Goal: Transaction & Acquisition: Book appointment/travel/reservation

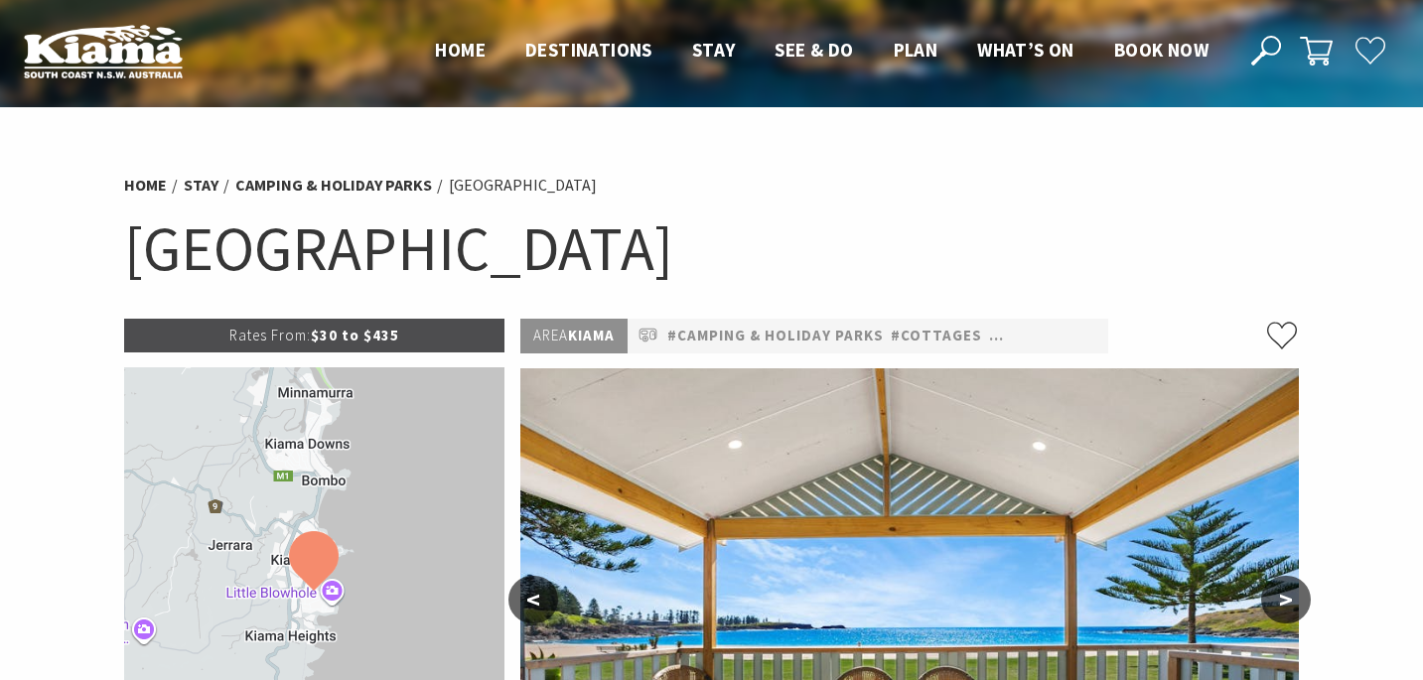
select select "3"
select select "2"
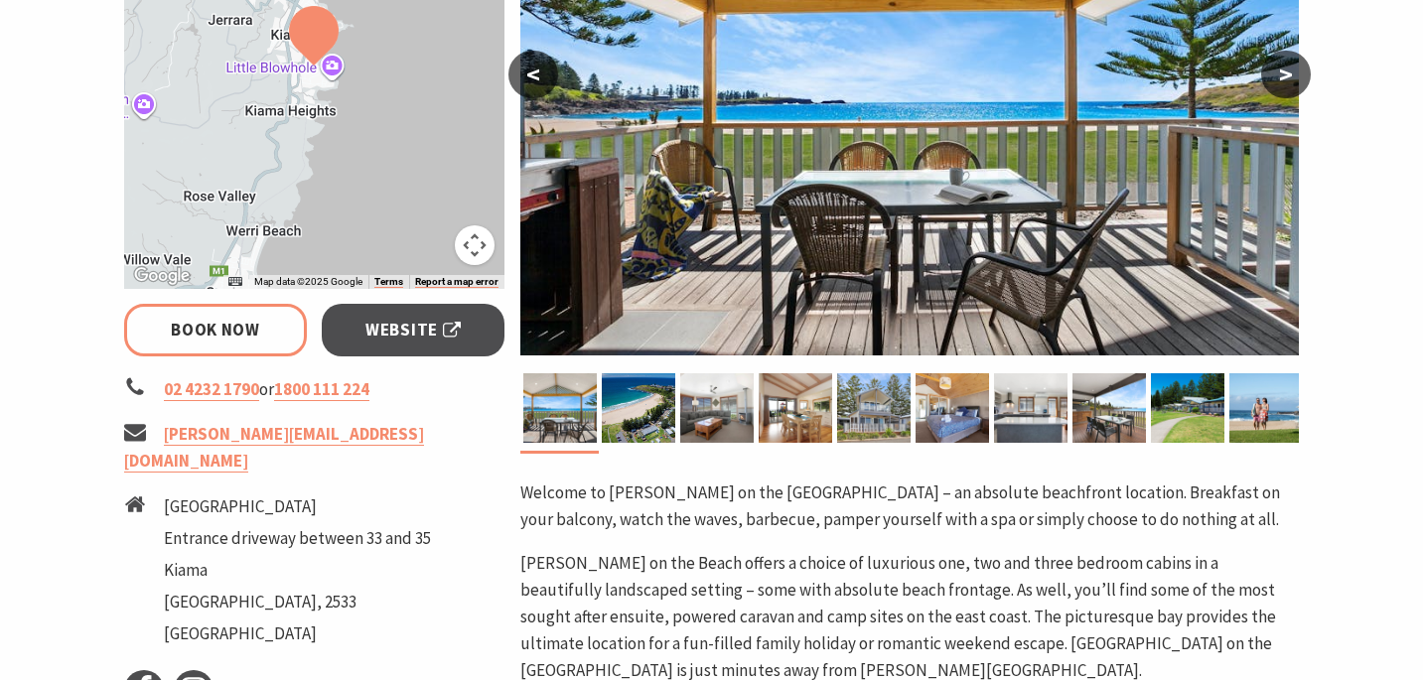
scroll to position [528, 0]
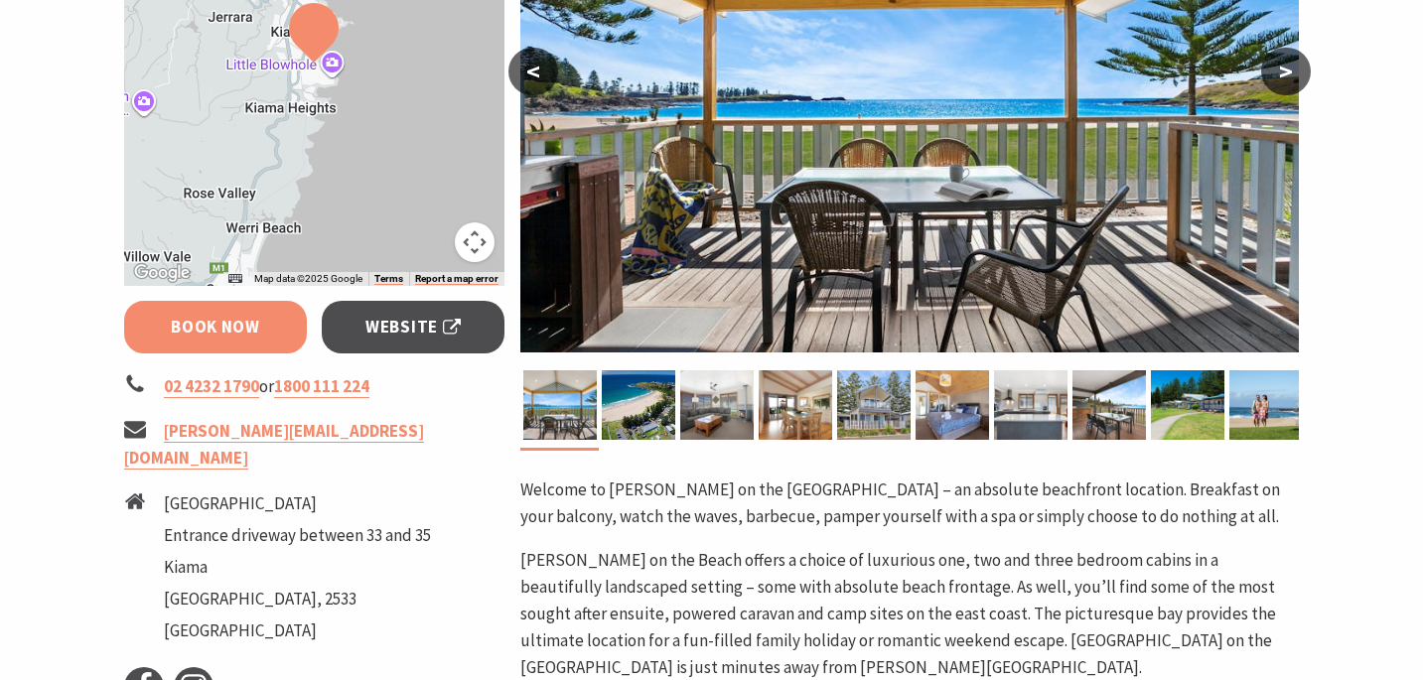
click at [250, 314] on link "Book Now" at bounding box center [216, 327] width 184 height 53
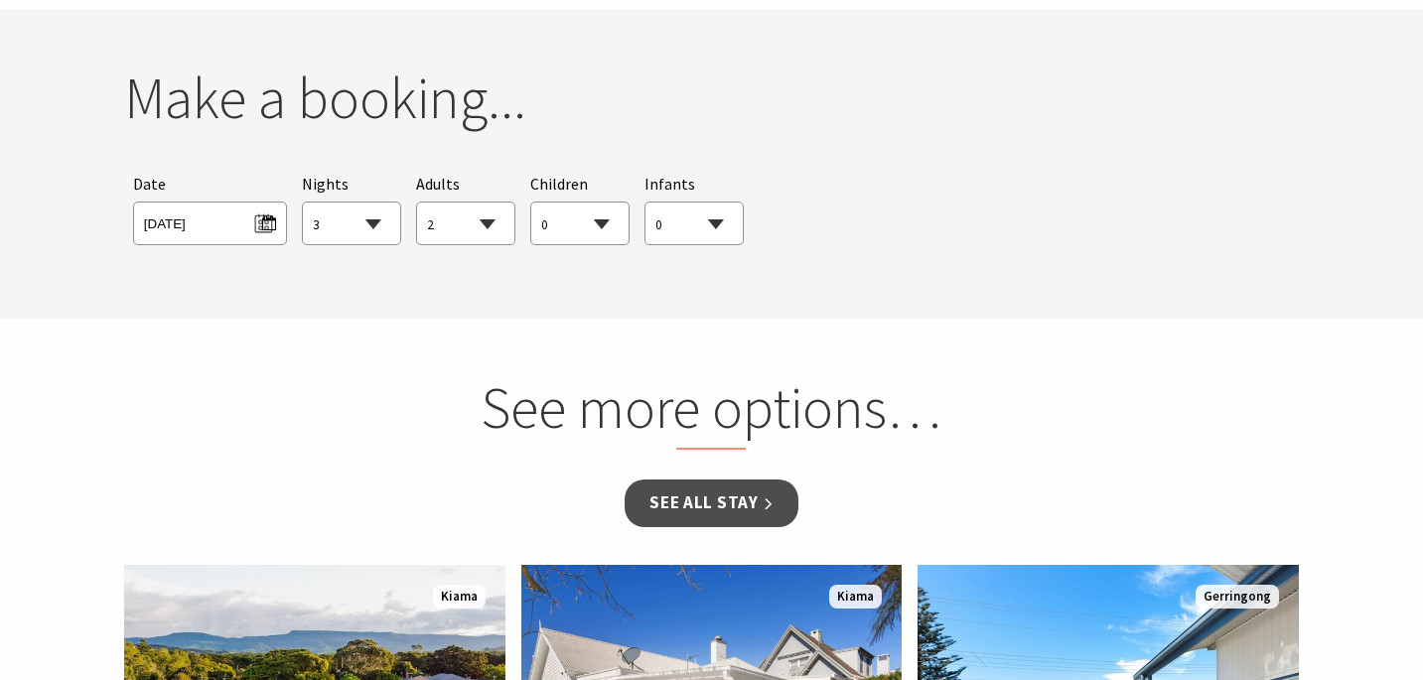
scroll to position [1810, 0]
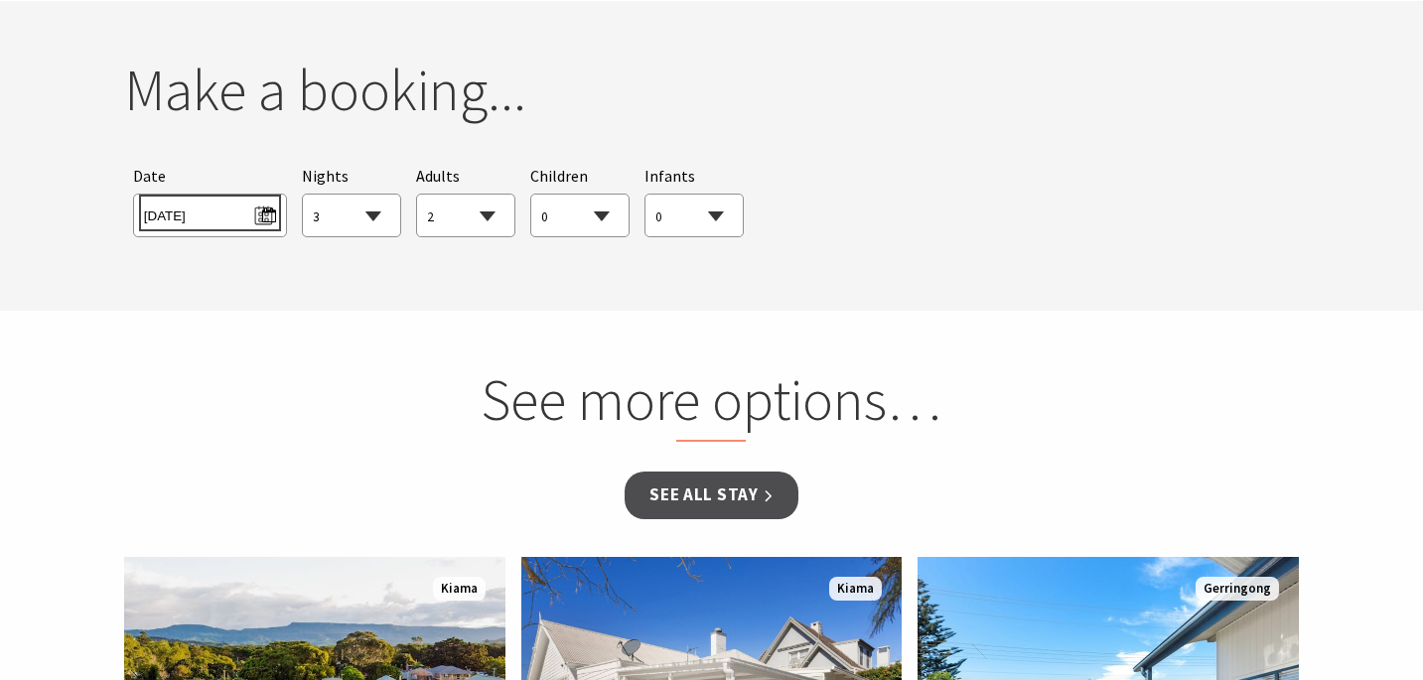
click at [264, 217] on span "[DATE]" at bounding box center [210, 213] width 132 height 27
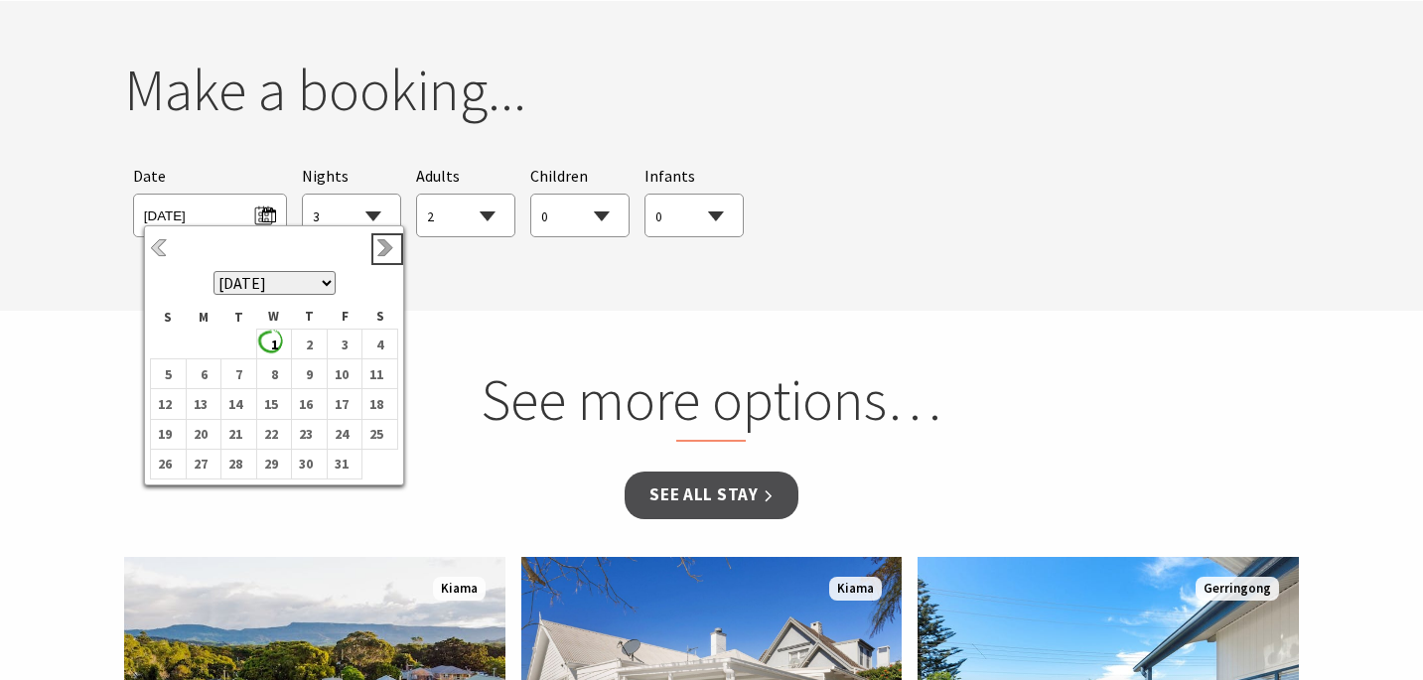
click at [391, 249] on link "Next" at bounding box center [387, 249] width 22 height 22
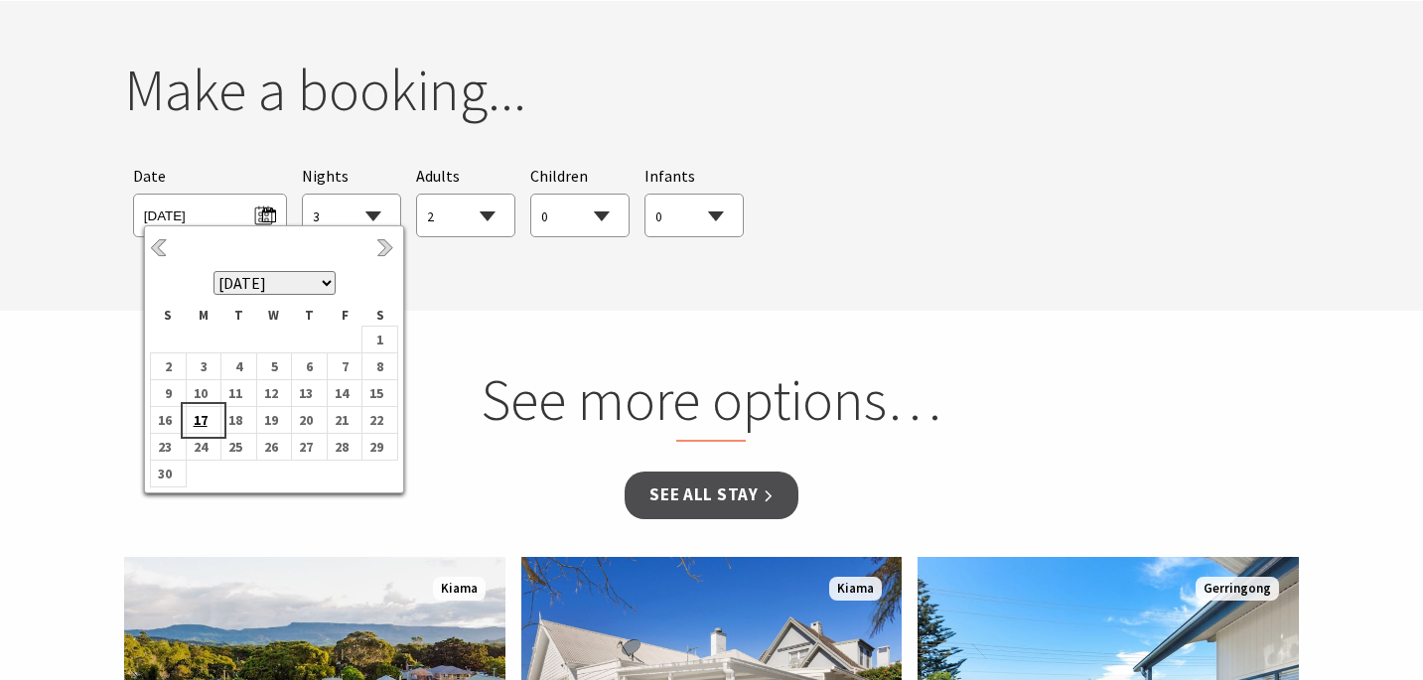
click at [200, 417] on b "17" at bounding box center [200, 420] width 26 height 26
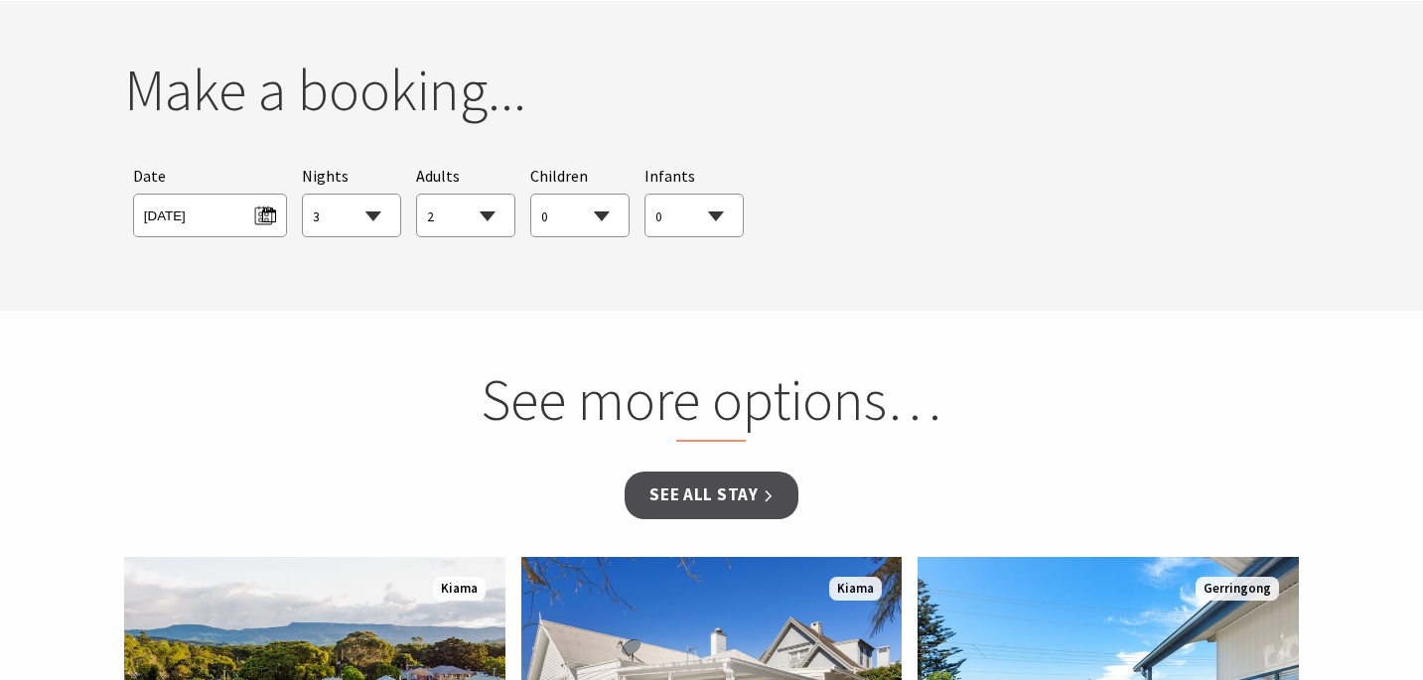
click at [380, 216] on select "1 2 3 4 5 6 7 8 9 10 11 12 13 14 15 16 17 18 19 20 21 22 23 24 25 26 27 28 29 30" at bounding box center [351, 217] width 97 height 44
select select "2"
click at [303, 195] on select "1 2 3 4 5 6 7 8 9 10 11 12 13 14 15 16 17 18 19 20 21 22 23 24 25 26 27 28 29 30" at bounding box center [351, 217] width 97 height 44
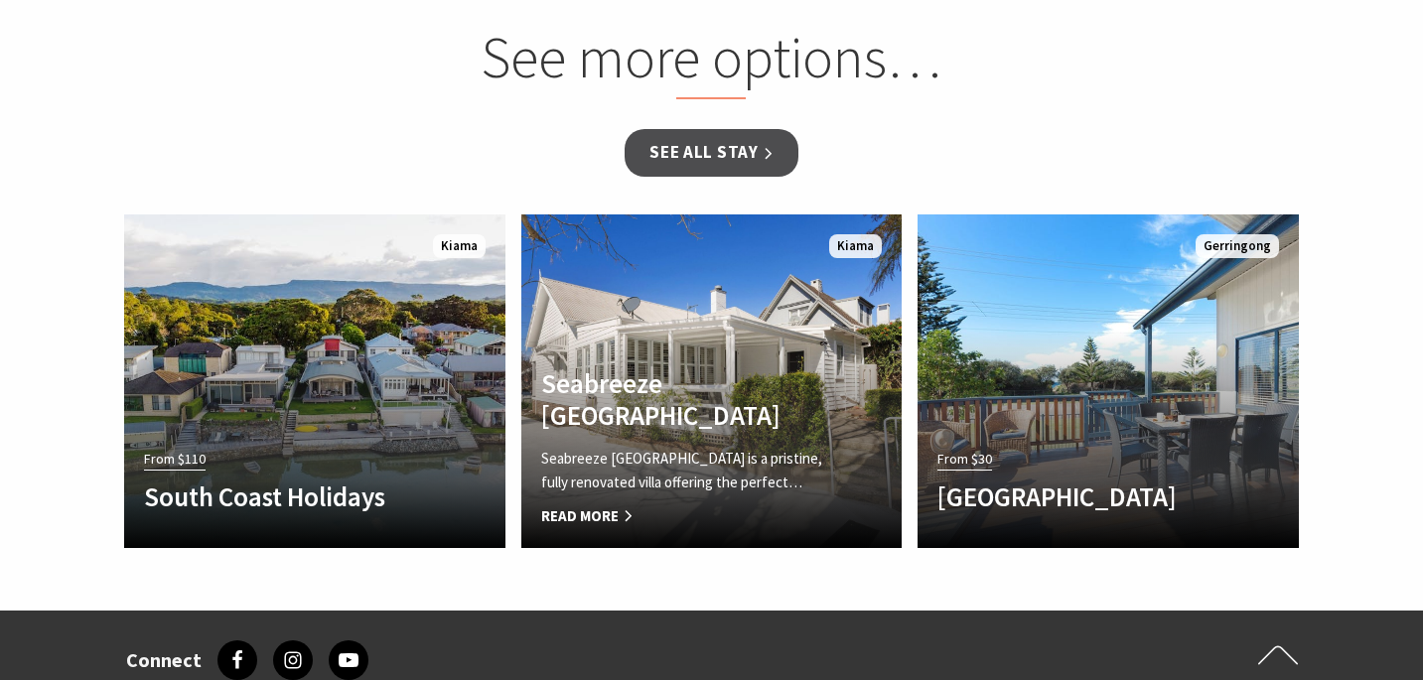
scroll to position [2110, 0]
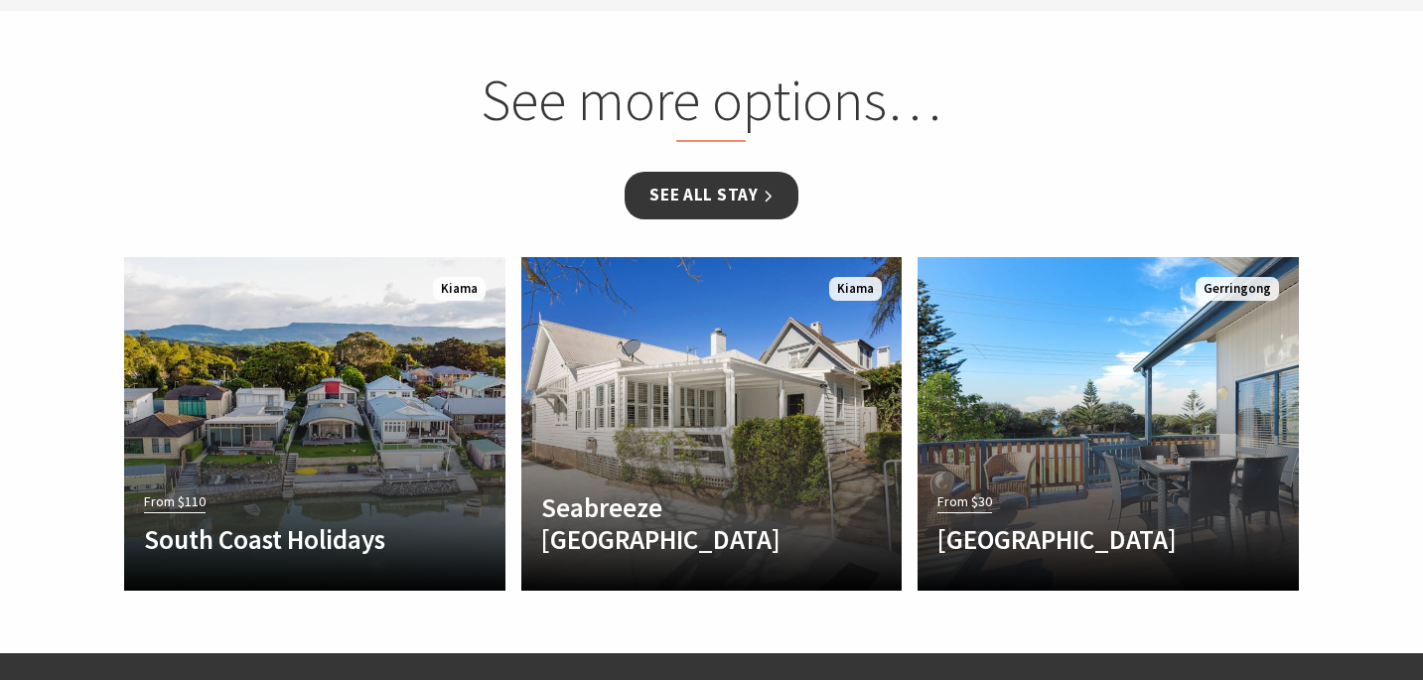
click at [713, 185] on link "See all Stay" at bounding box center [711, 195] width 173 height 47
